Goal: Task Accomplishment & Management: Use online tool/utility

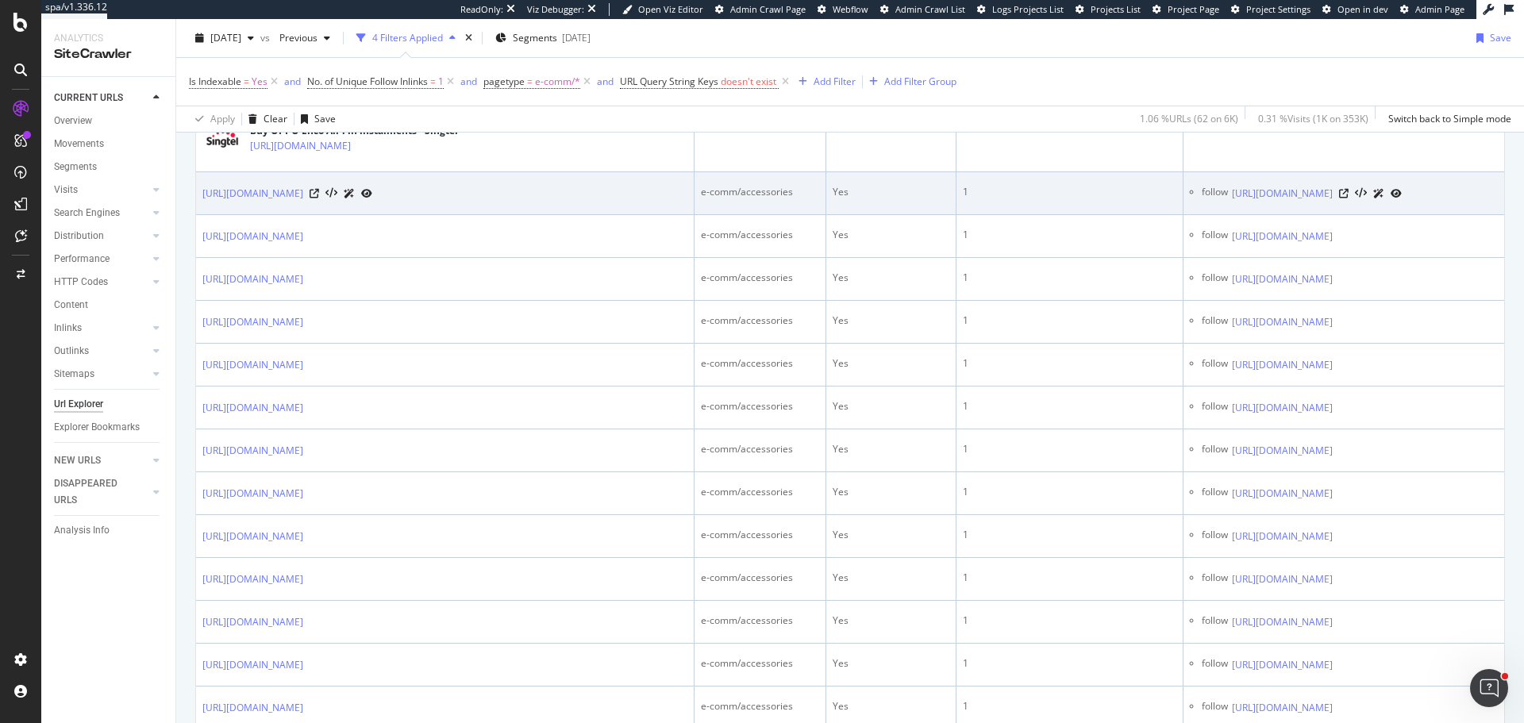
scroll to position [1190, 0]
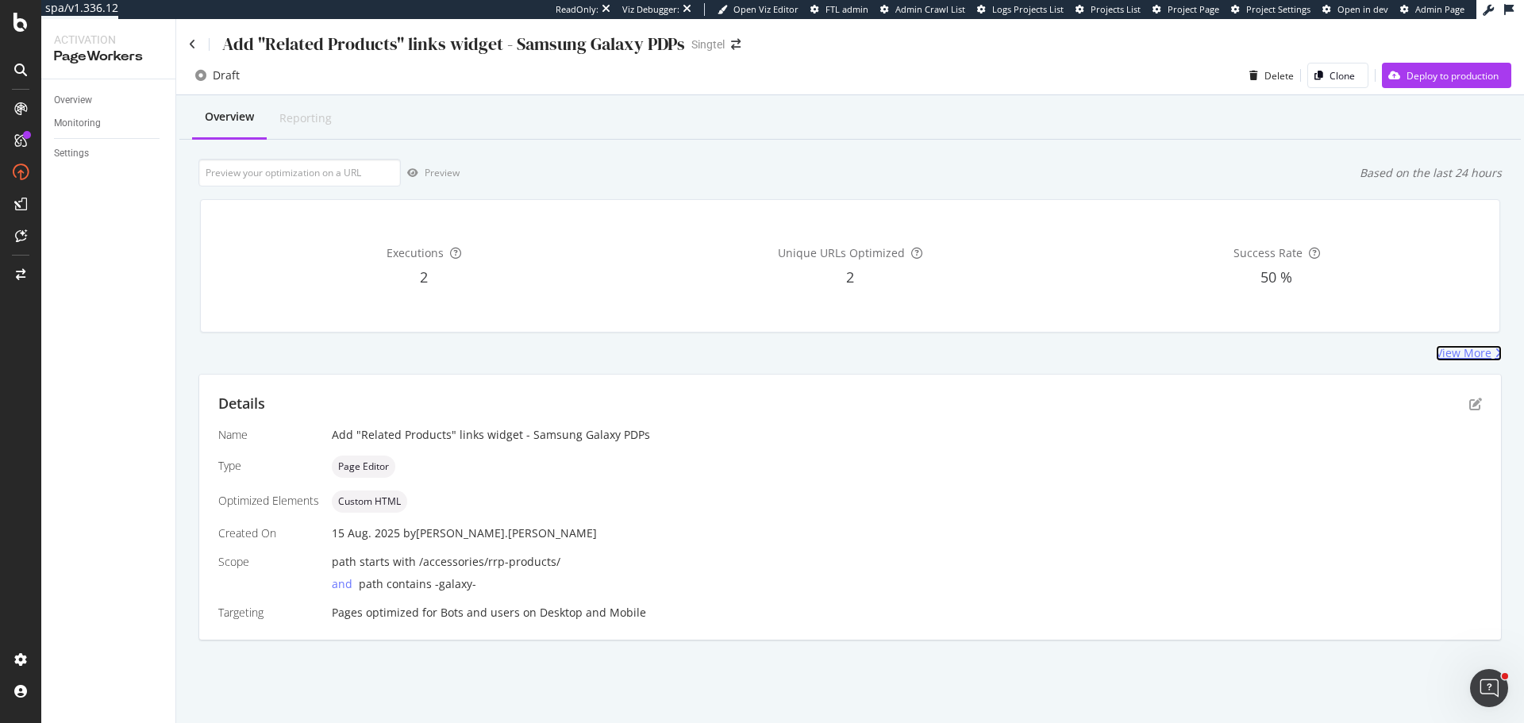
click at [1472, 345] on div "View More" at bounding box center [1463, 353] width 56 height 16
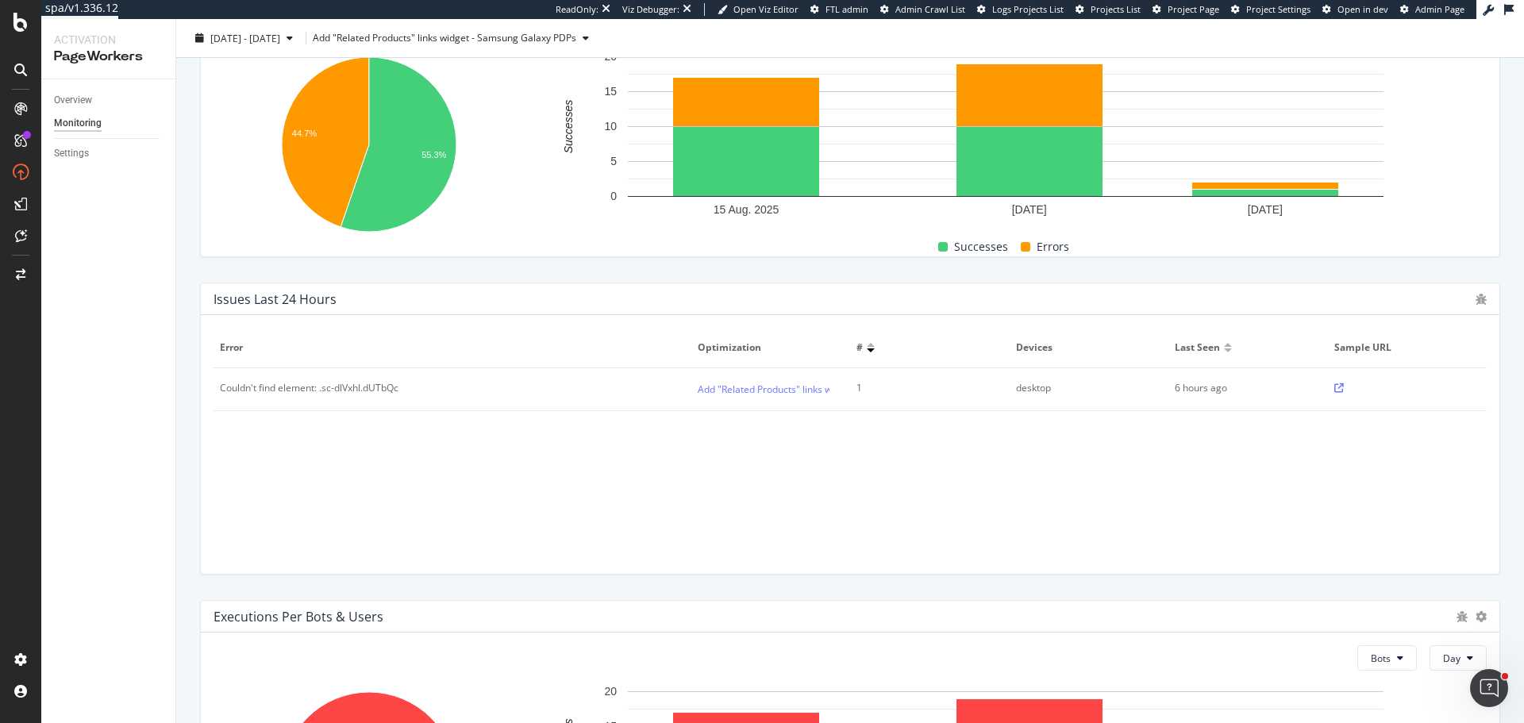
scroll to position [317, 0]
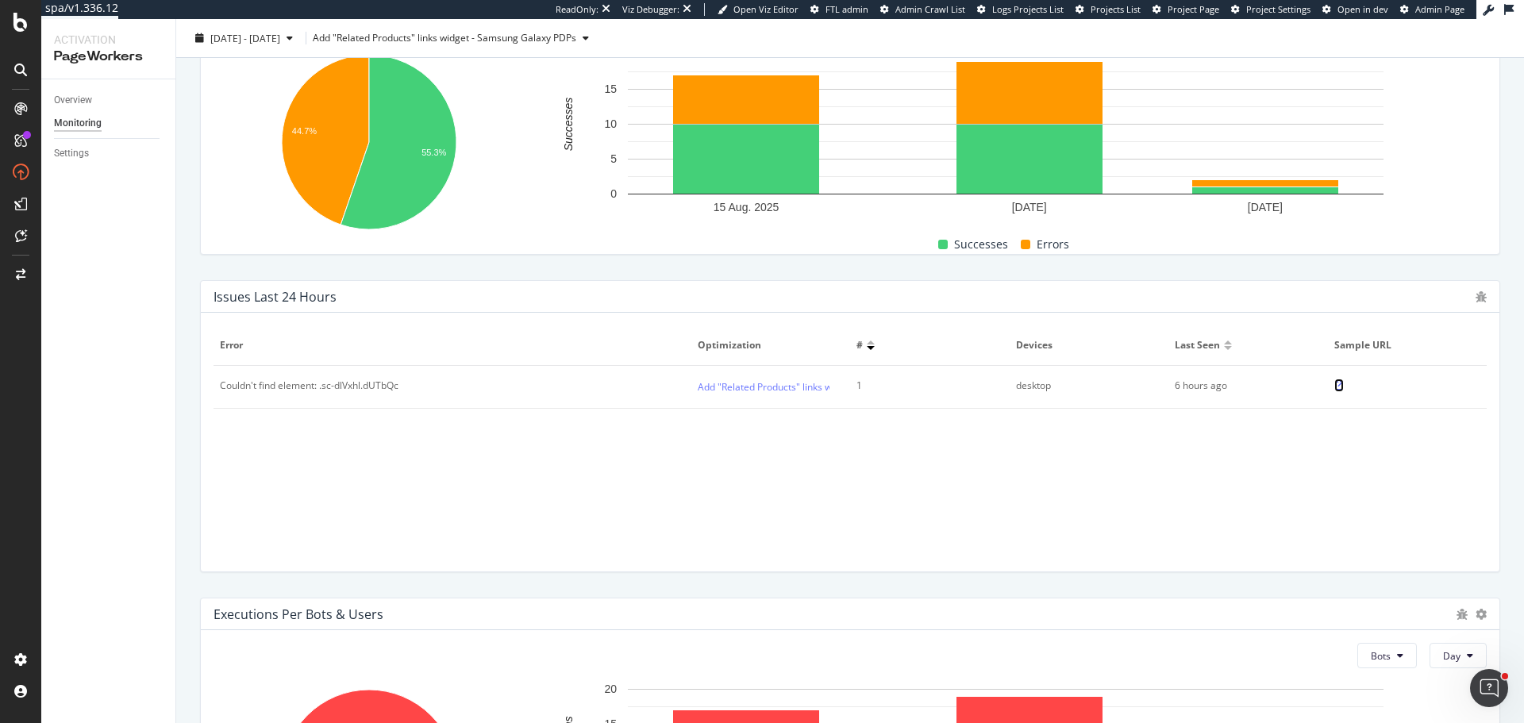
click at [1334, 386] on icon at bounding box center [1339, 386] width 10 height 10
click at [84, 104] on div "Overview" at bounding box center [73, 100] width 38 height 17
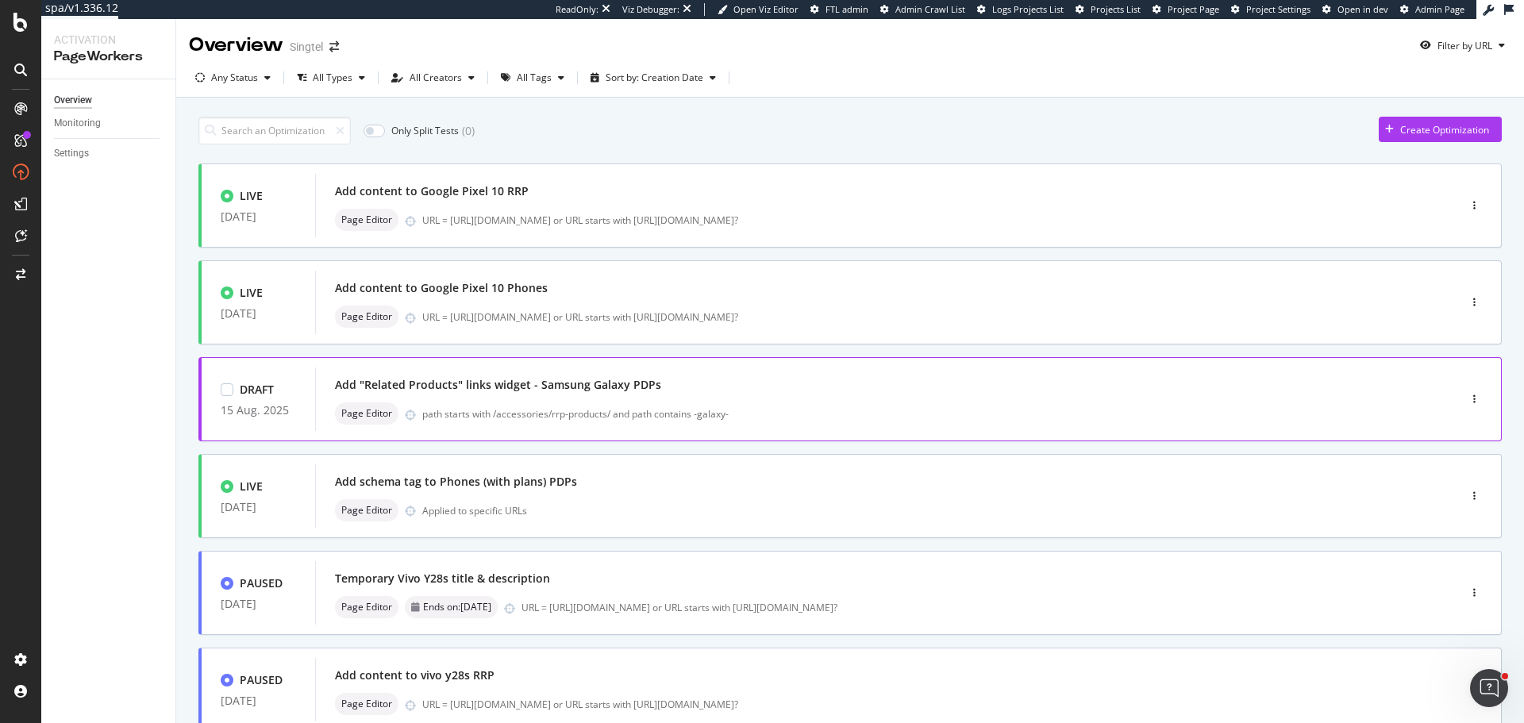
click at [847, 392] on div "Add "Related Products" links widget - Samsung Galaxy PDPs" at bounding box center [862, 385] width 1055 height 22
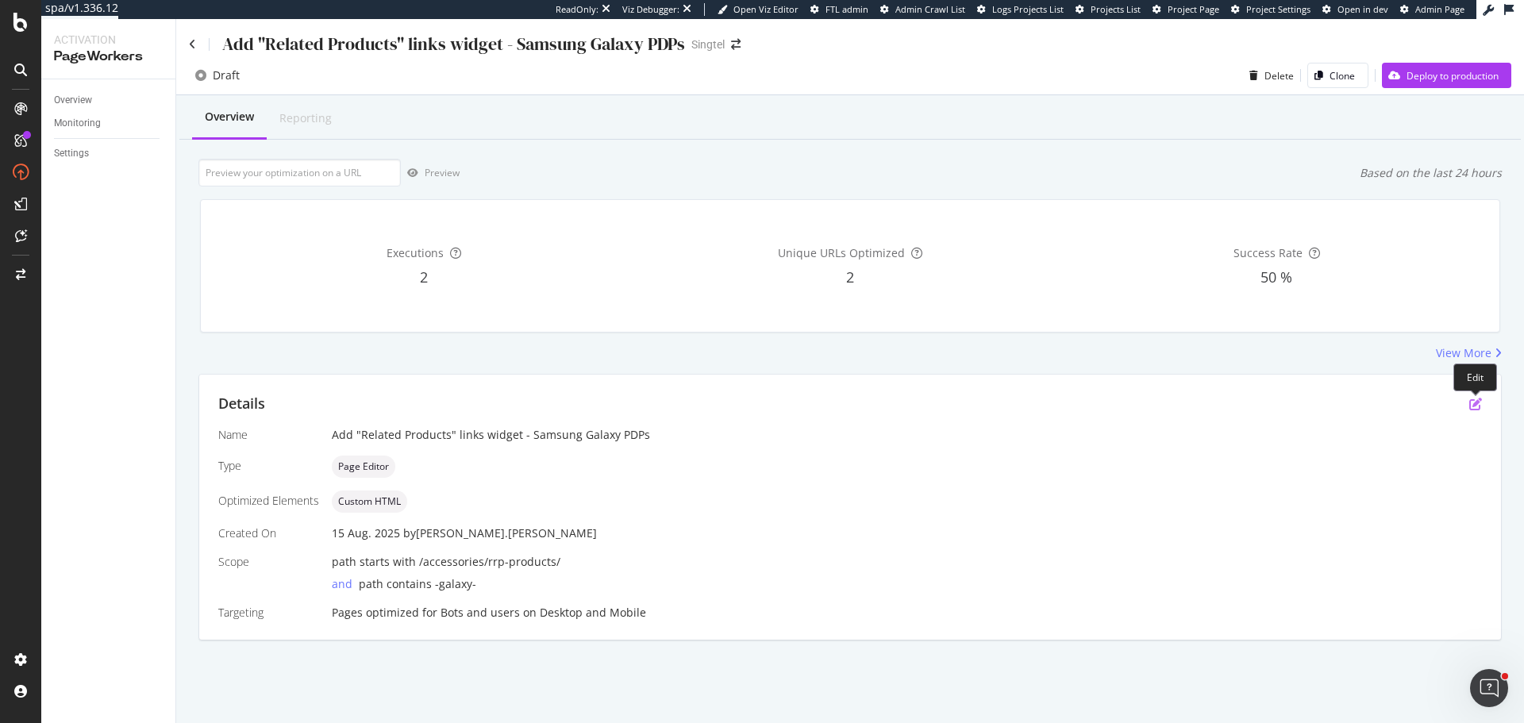
click at [1474, 406] on icon "pen-to-square" at bounding box center [1475, 404] width 13 height 13
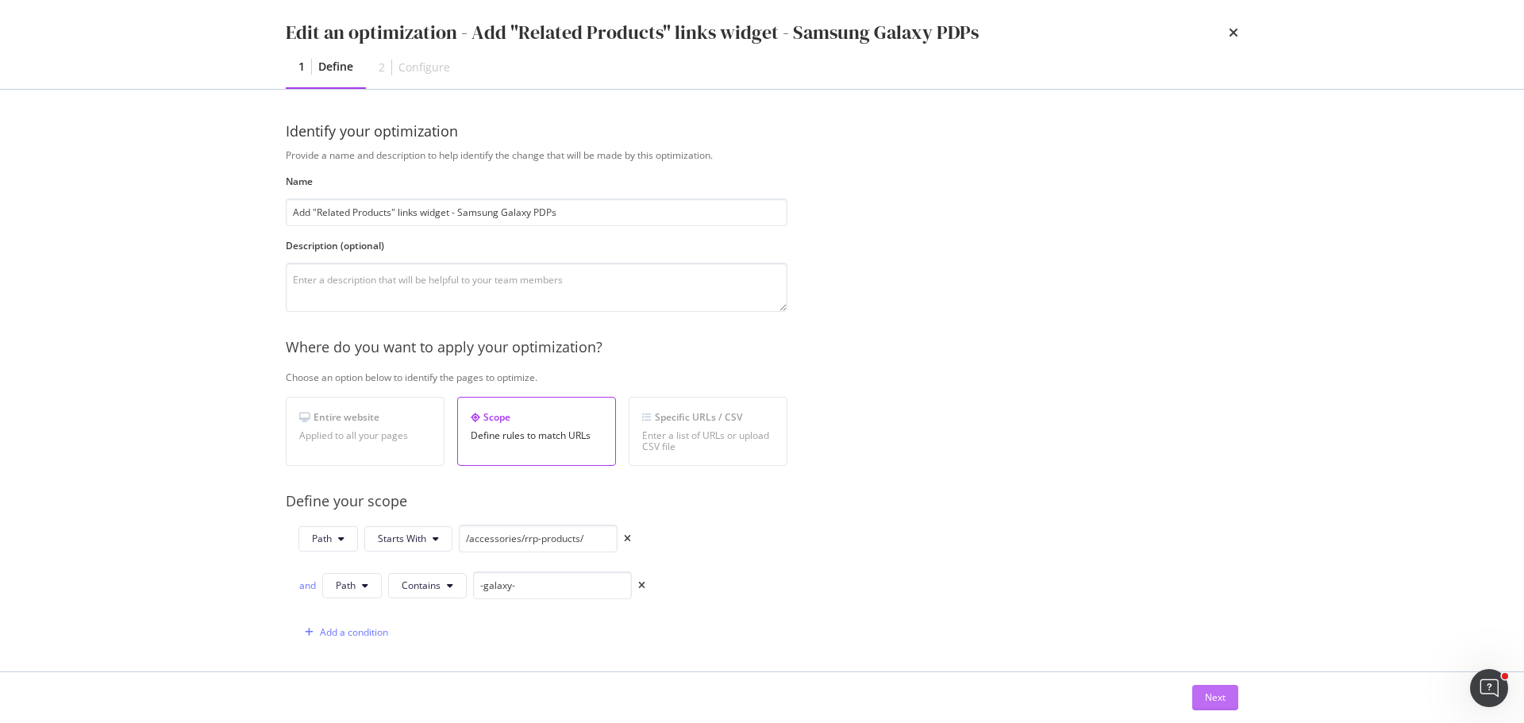
click at [1208, 695] on div "Next" at bounding box center [1215, 696] width 21 height 13
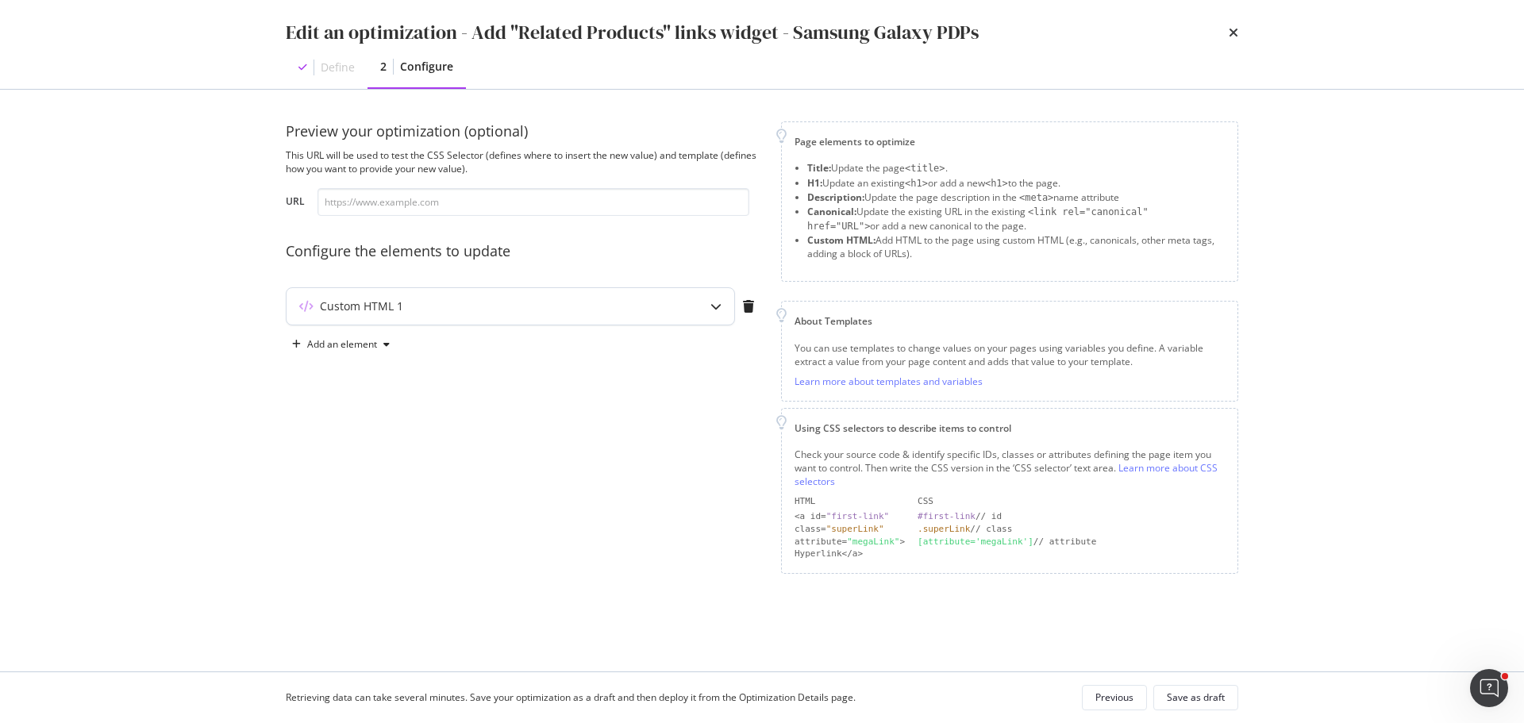
click at [642, 295] on div "Custom HTML 1" at bounding box center [510, 306] width 448 height 37
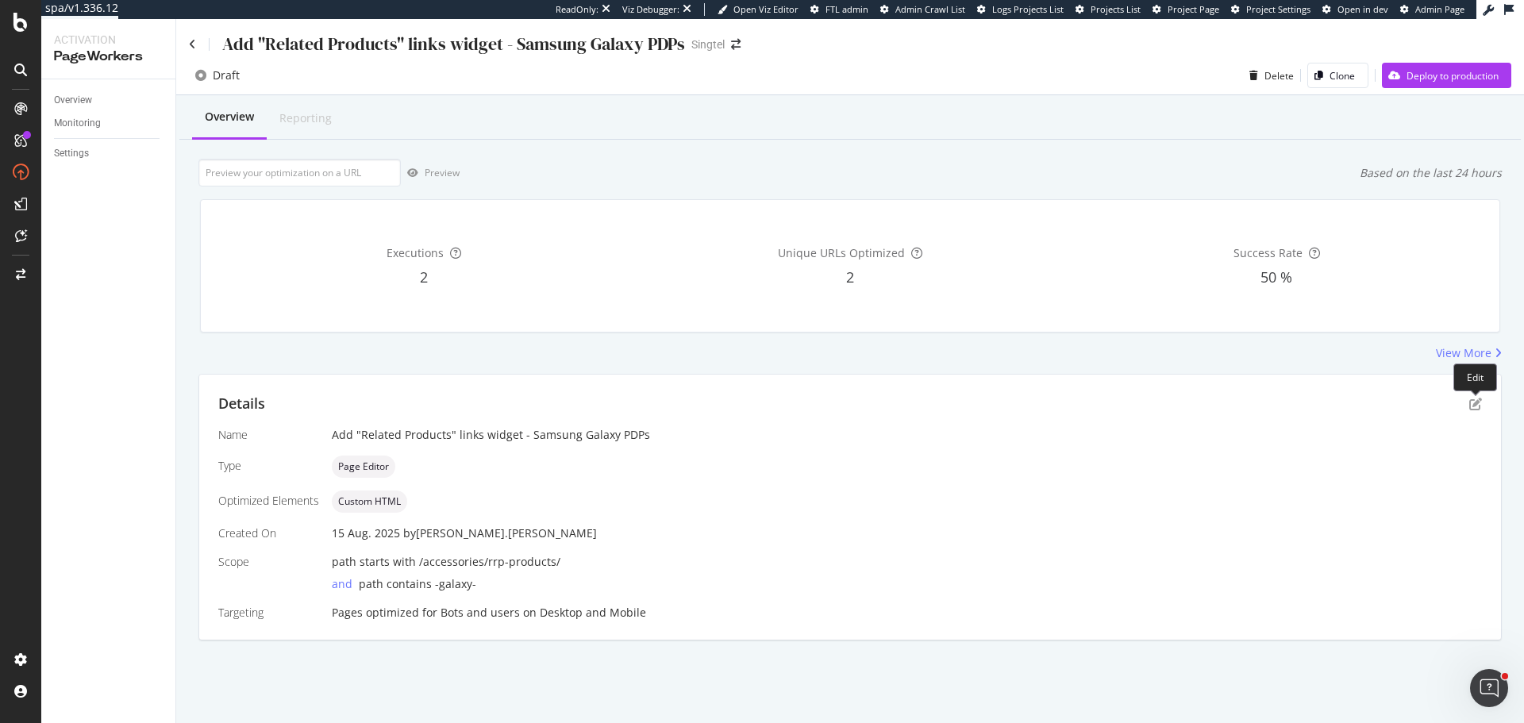
click at [1477, 394] on div at bounding box center [1475, 391] width 6 height 6
click at [1475, 400] on icon "pen-to-square" at bounding box center [1475, 404] width 13 height 13
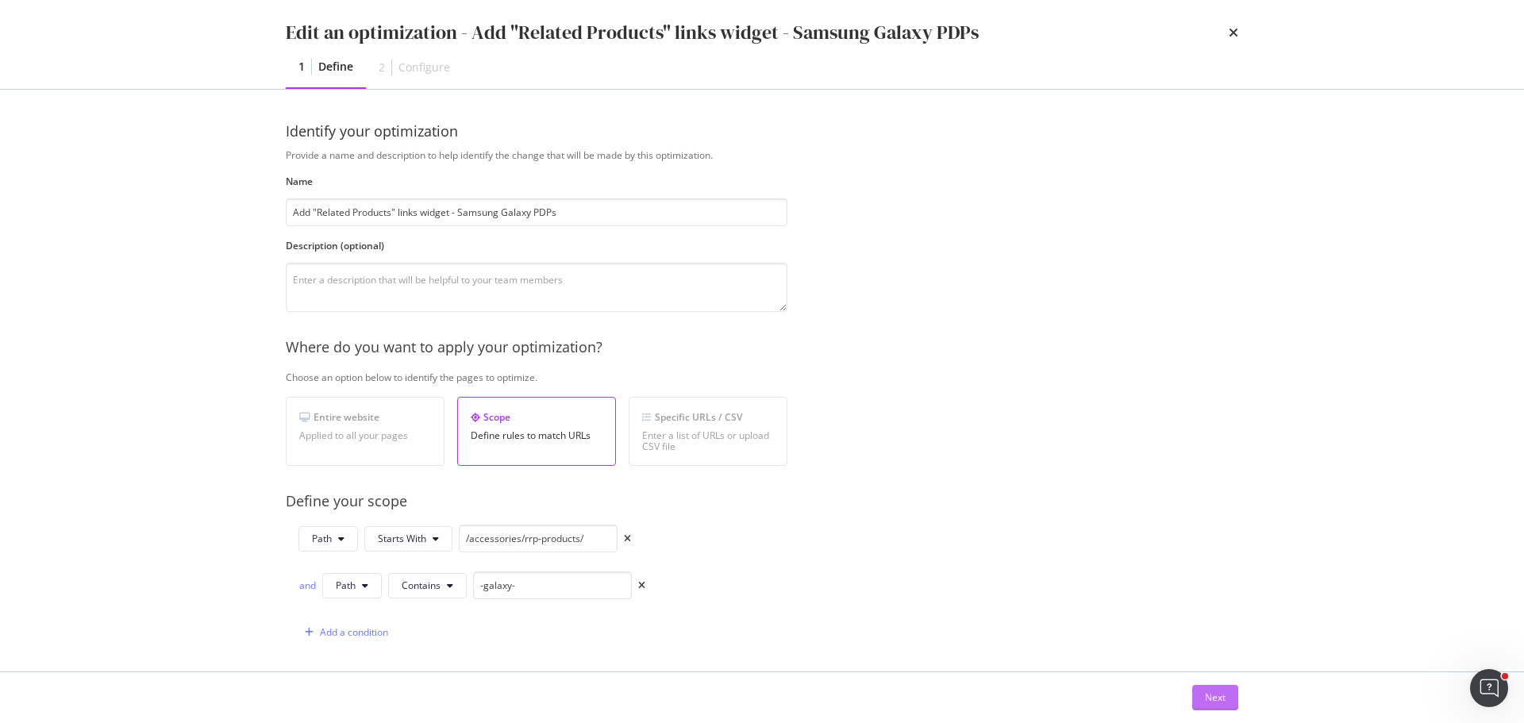
click at [1223, 695] on div "Next" at bounding box center [1215, 696] width 21 height 13
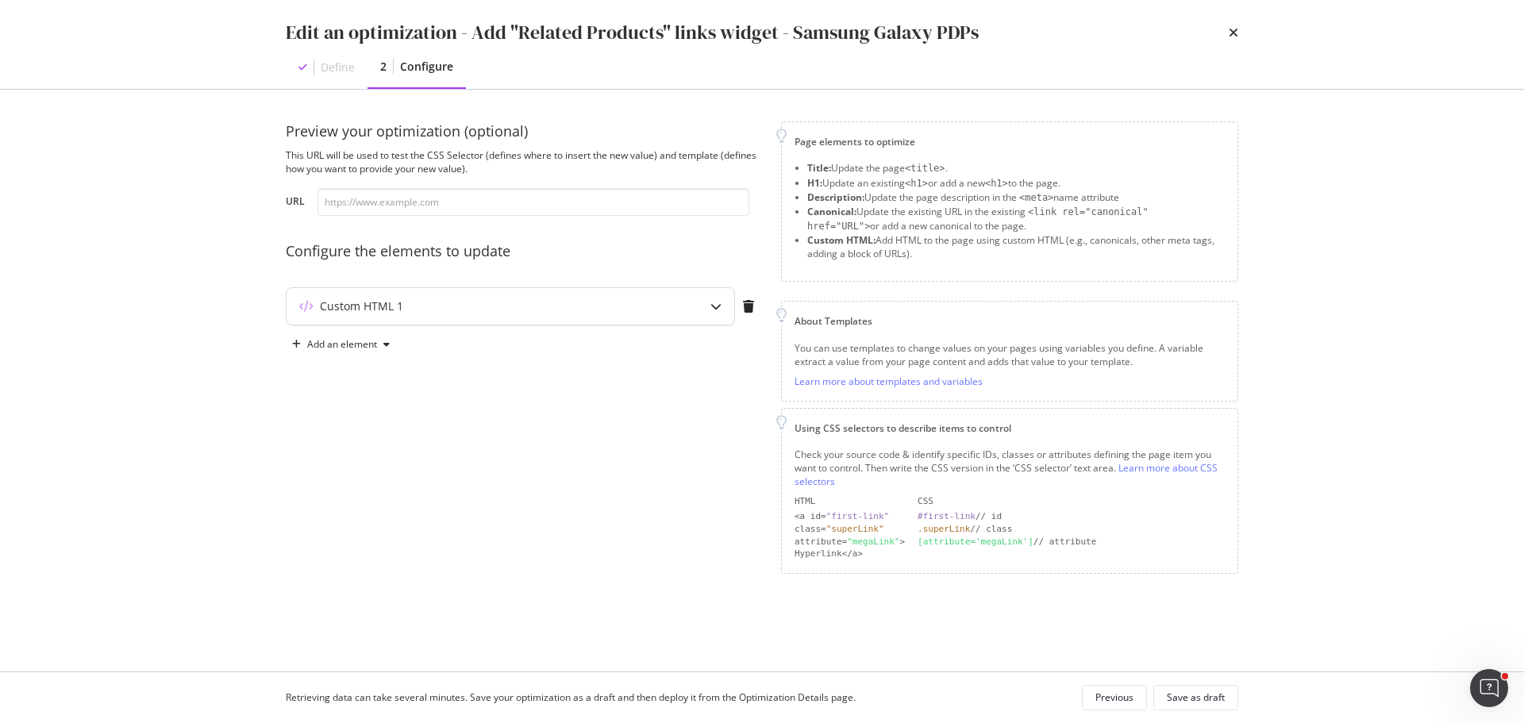
click at [701, 302] on div "modal" at bounding box center [715, 306] width 37 height 37
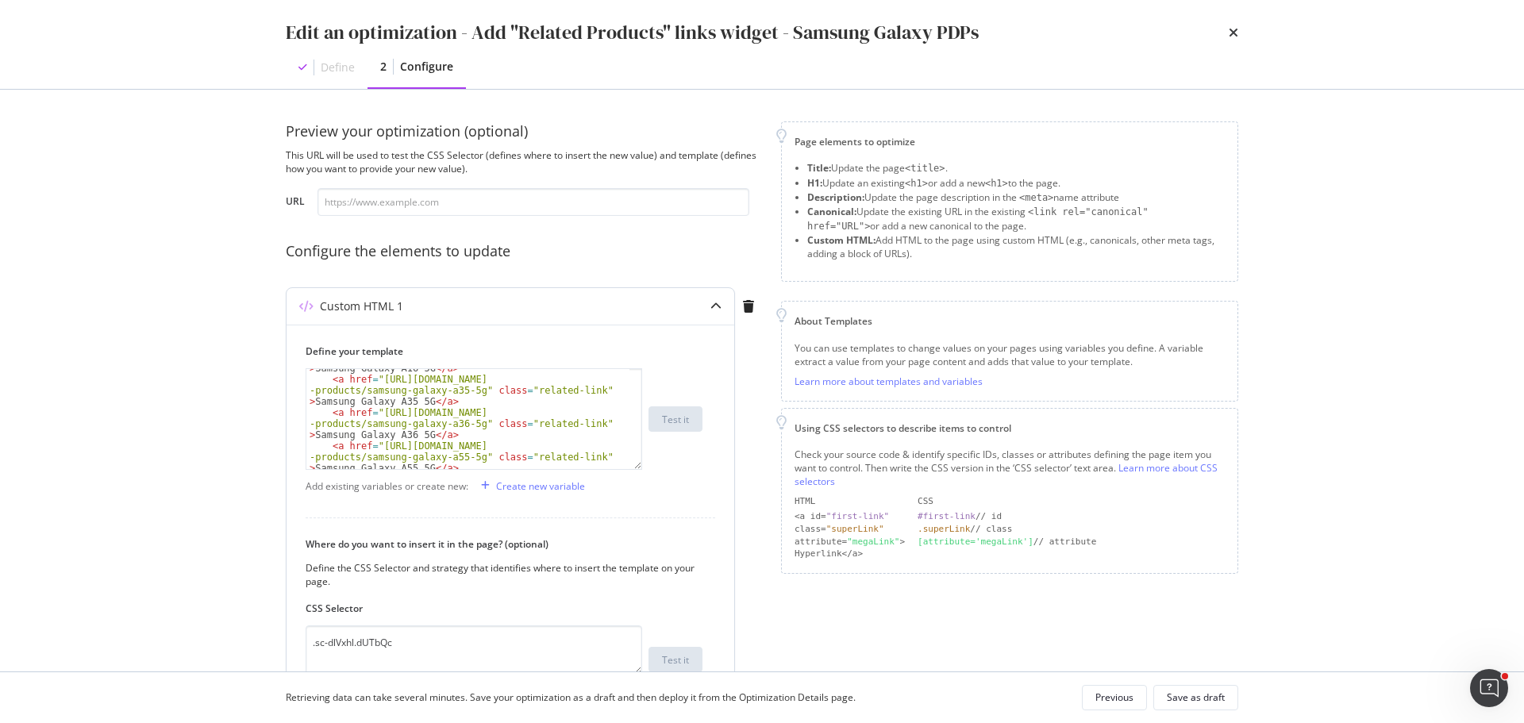
click at [640, 469] on div "< a href = "https://shop.singtel.com/accessories/rrp -products/samsung-galaxy-a…" at bounding box center [473, 419] width 336 height 102
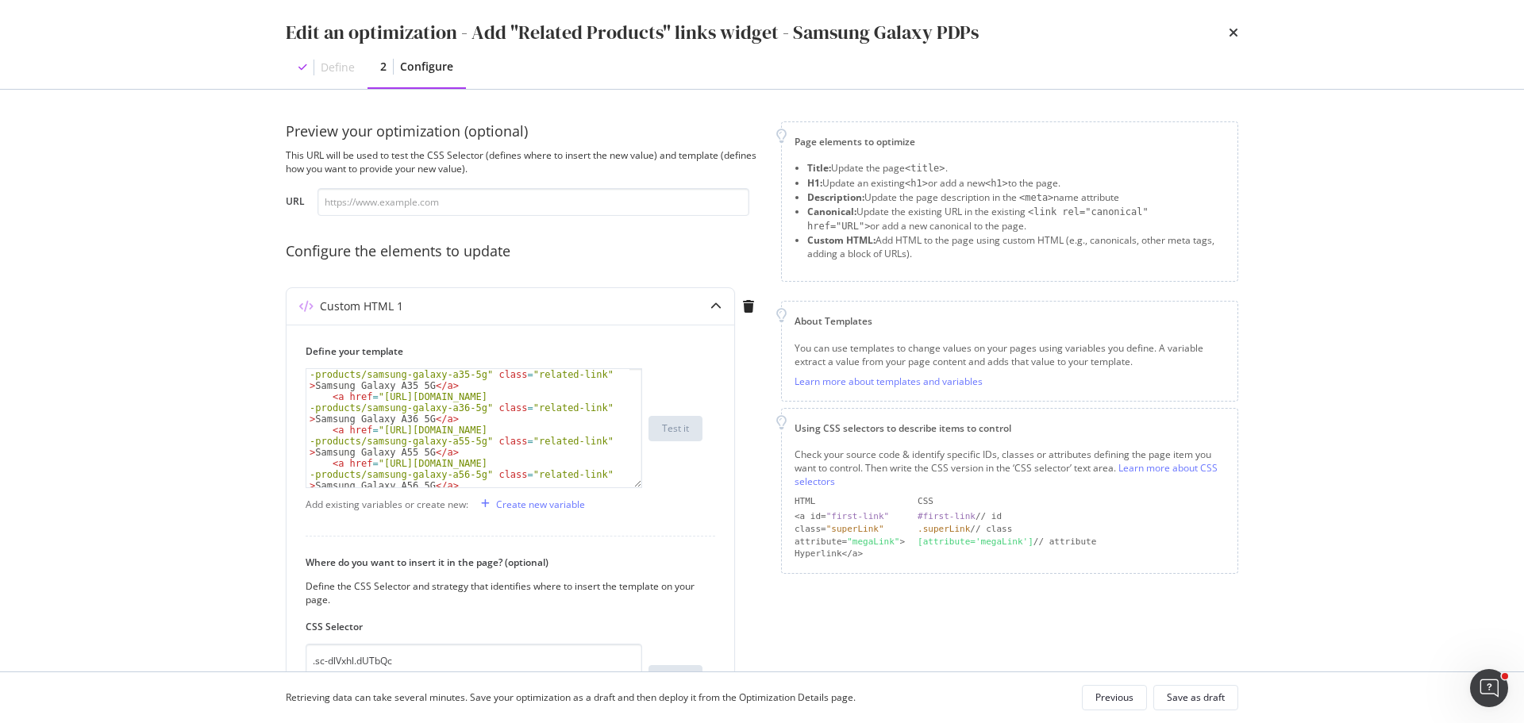
scroll to position [127, 0]
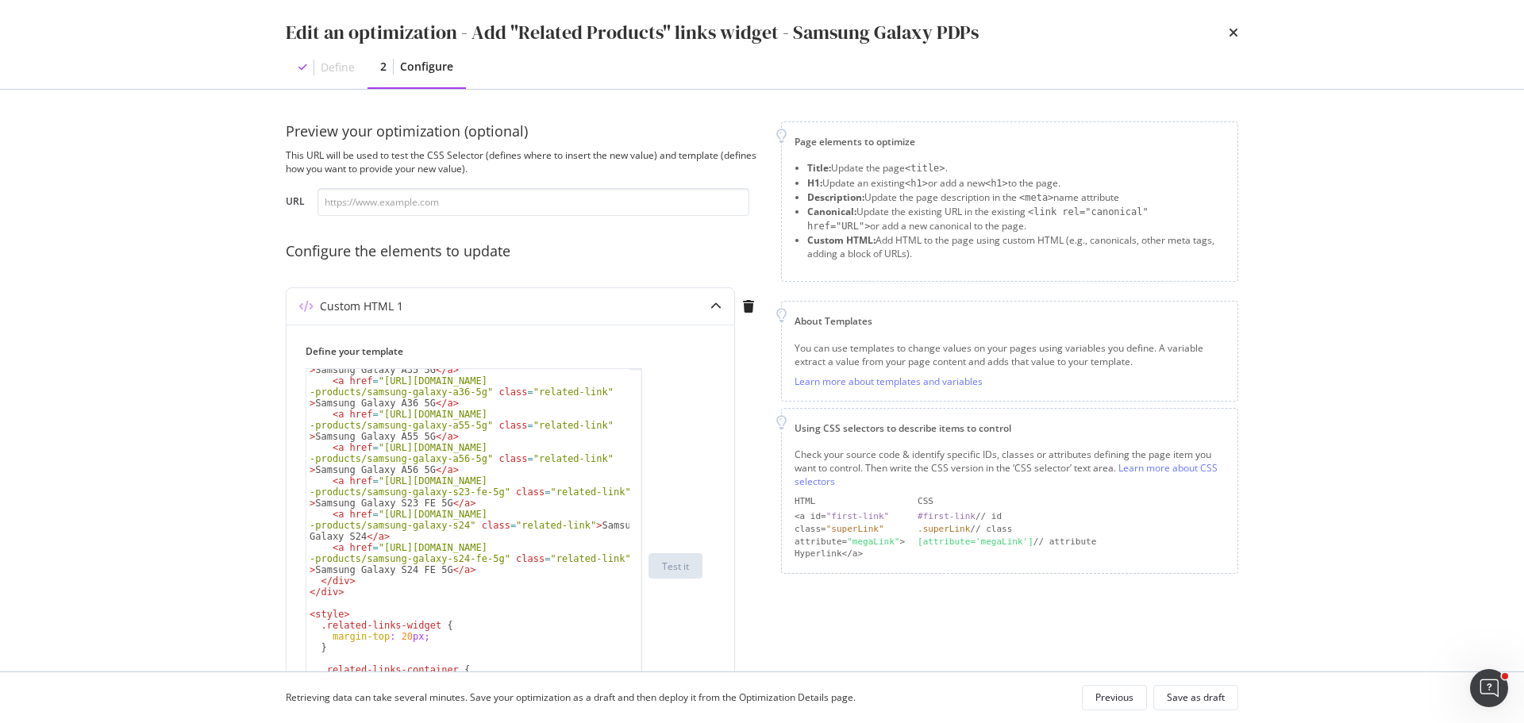
drag, startPoint x: 637, startPoint y: 467, endPoint x: 655, endPoint y: 759, distance: 292.6
click at [655, 722] on html "spa/v1.336.12 ReadOnly: Viz Debugger: Open Viz Editor FTL admin Admin Crawl Lis…" at bounding box center [762, 361] width 1524 height 723
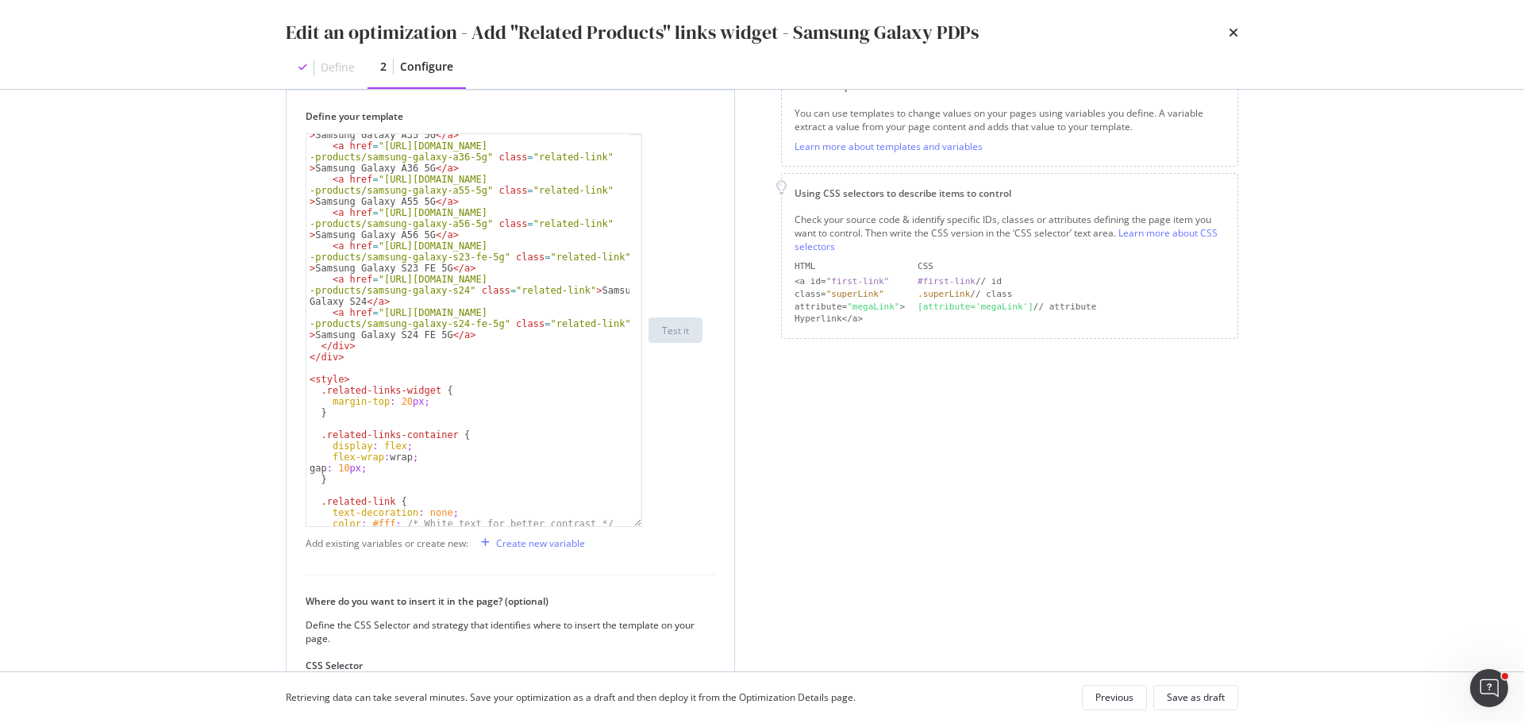
scroll to position [238, 0]
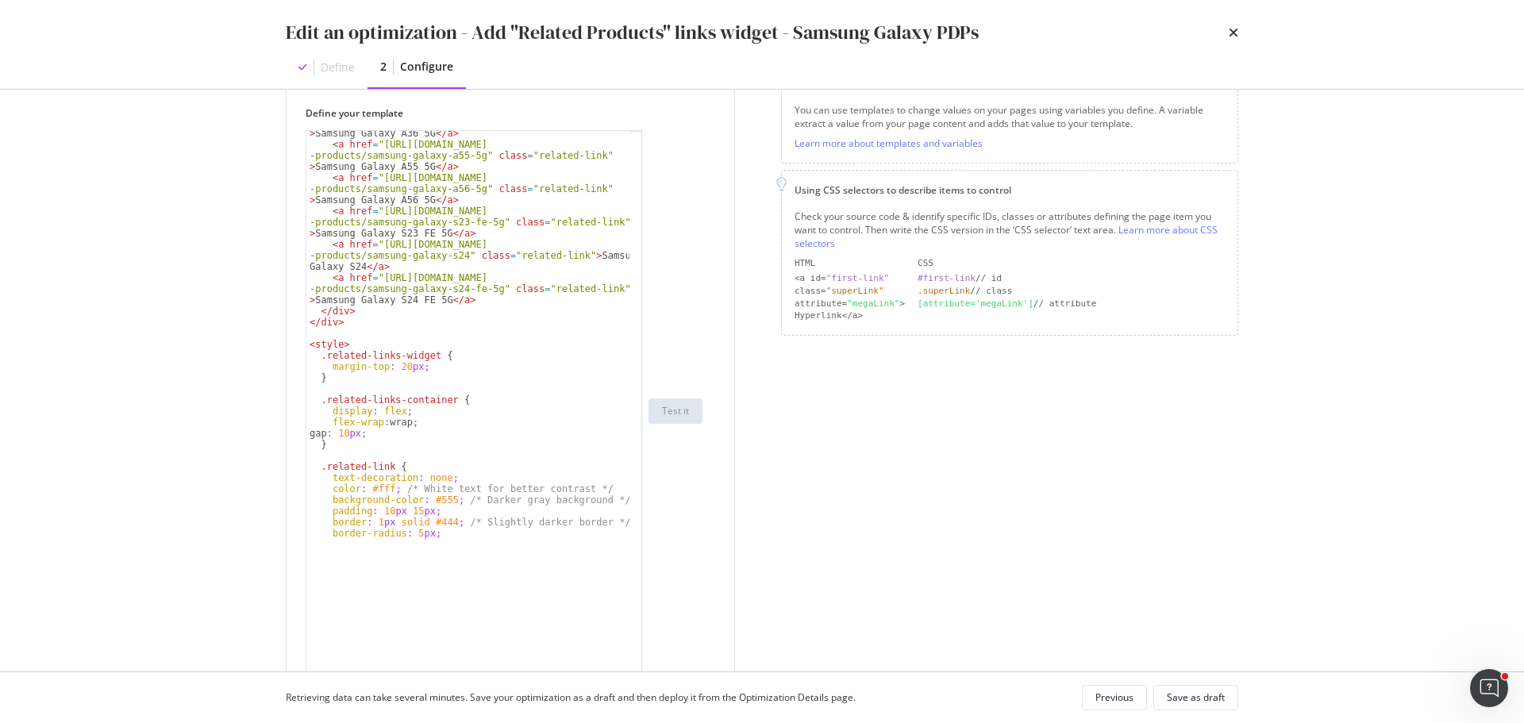
drag, startPoint x: 632, startPoint y: 521, endPoint x: 642, endPoint y: 689, distance: 167.7
click at [642, 689] on div "Edit an optimization - Add "Related Products" links widget - Samsung Galaxy PDP…" at bounding box center [762, 361] width 1524 height 723
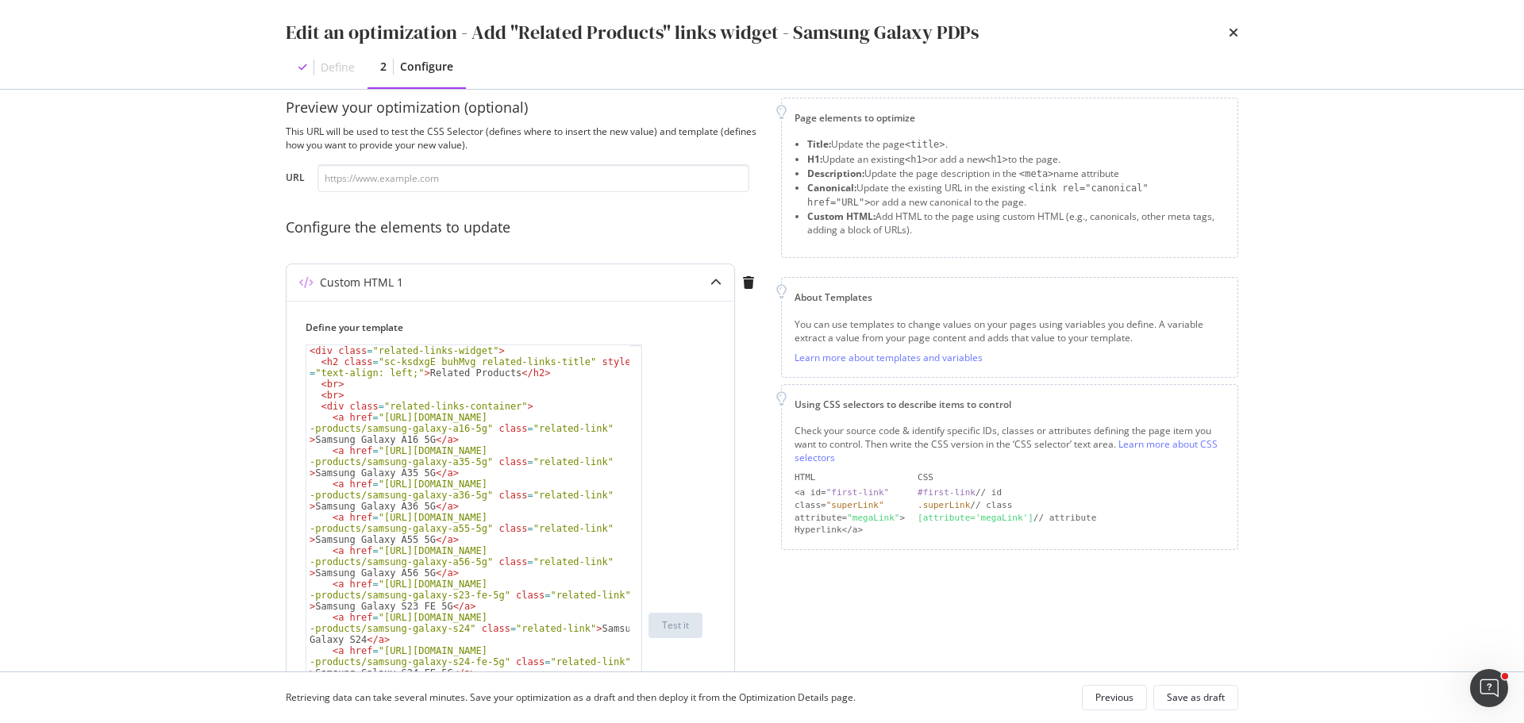
scroll to position [0, 0]
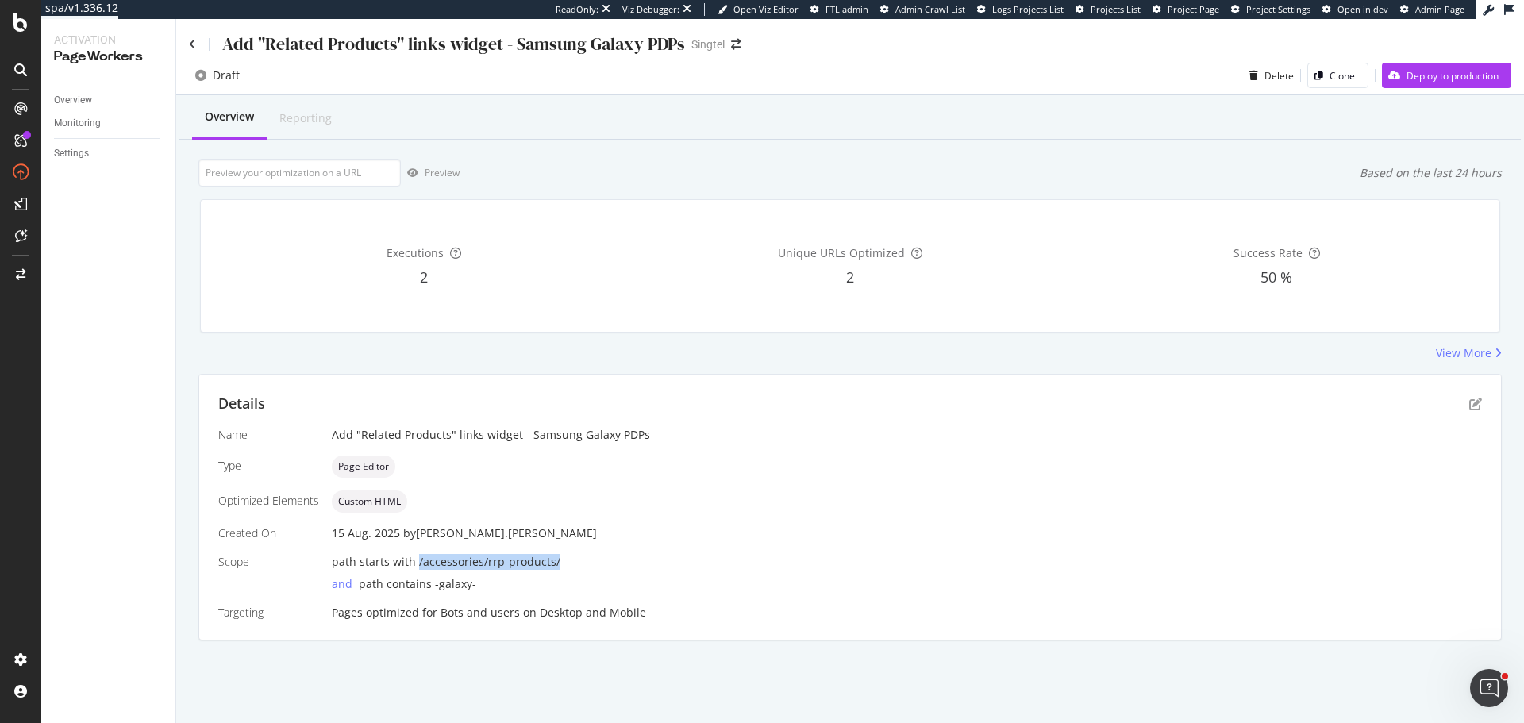
drag, startPoint x: 415, startPoint y: 563, endPoint x: 563, endPoint y: 554, distance: 148.7
click at [563, 554] on div "path starts with /accessories/rrp-products/" at bounding box center [907, 562] width 1150 height 16
click at [428, 590] on span "path contains -galaxy-" at bounding box center [417, 583] width 117 height 15
drag, startPoint x: 429, startPoint y: 588, endPoint x: 478, endPoint y: 588, distance: 48.4
click at [478, 588] on div "and path contains -galaxy-" at bounding box center [907, 581] width 1150 height 22
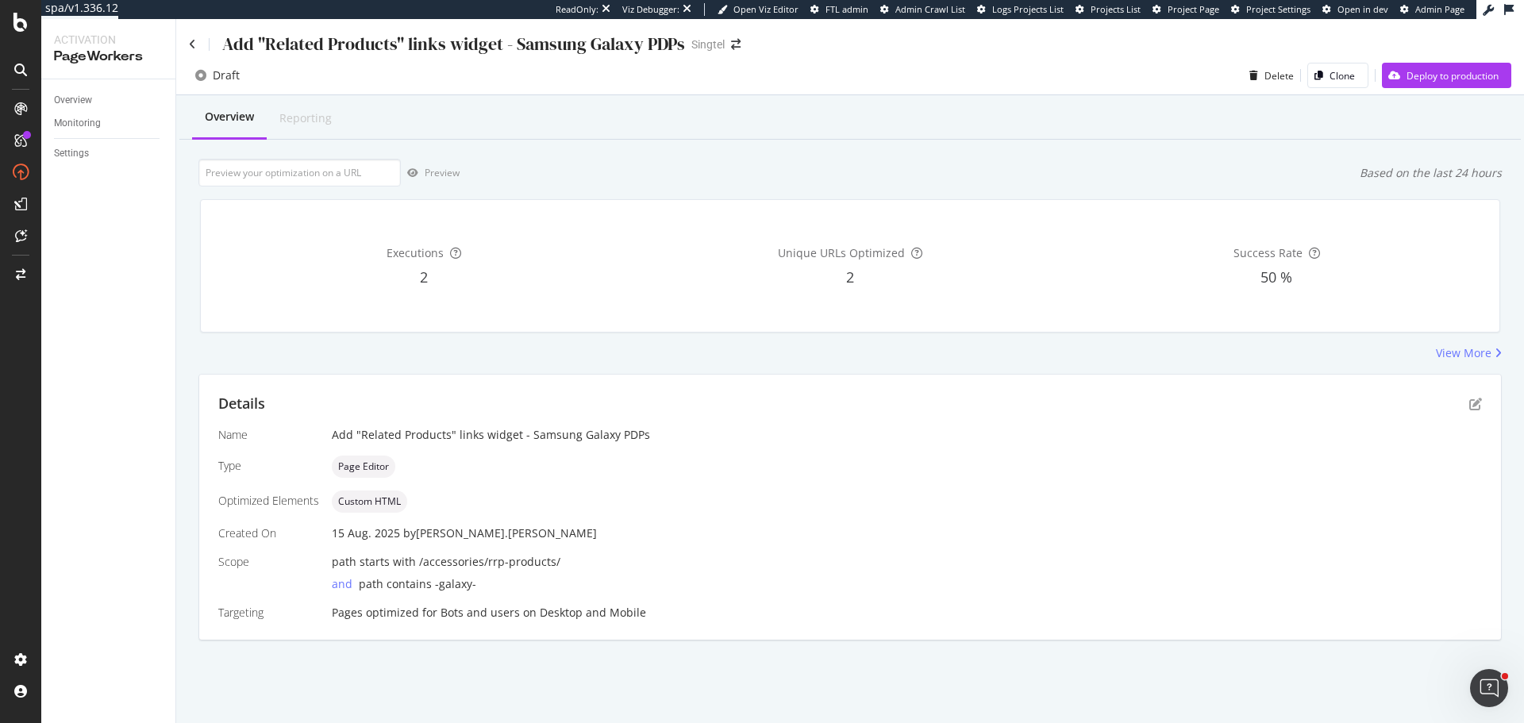
click at [609, 532] on div "15 Aug. 2025 by lou.aldrin" at bounding box center [907, 533] width 1150 height 16
